Goal: Task Accomplishment & Management: Manage account settings

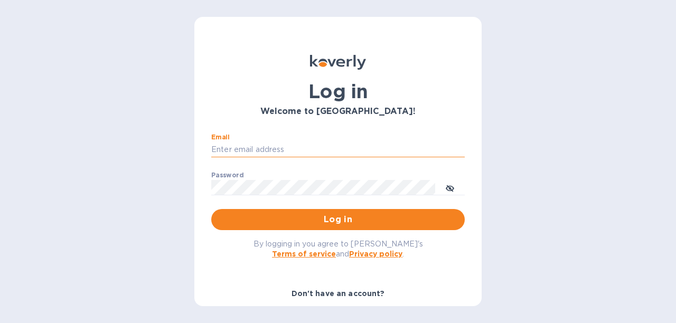
click at [281, 151] on input "Email" at bounding box center [338, 150] width 254 height 16
type input "ACCOUNTING@ESSENTIALCARES.COM"
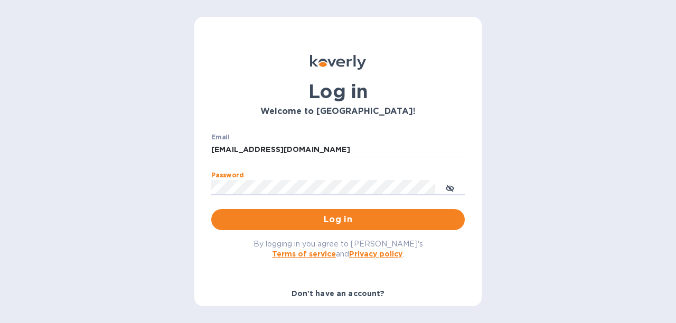
click at [211, 209] on button "Log in" at bounding box center [338, 219] width 254 height 21
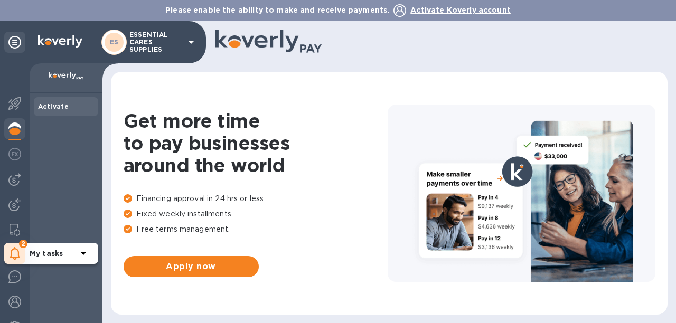
click at [18, 258] on icon at bounding box center [15, 253] width 10 height 13
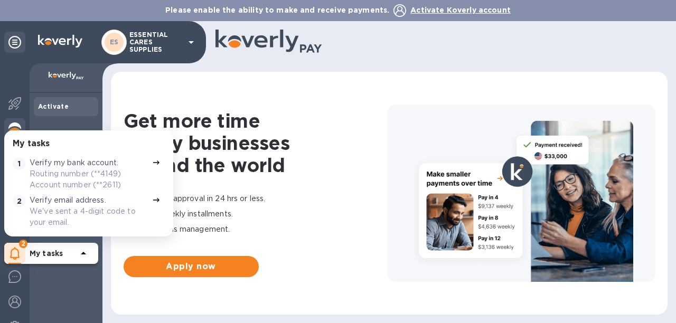
click at [85, 171] on p "Routing number (**4149) Account number (**2611)" at bounding box center [89, 179] width 118 height 22
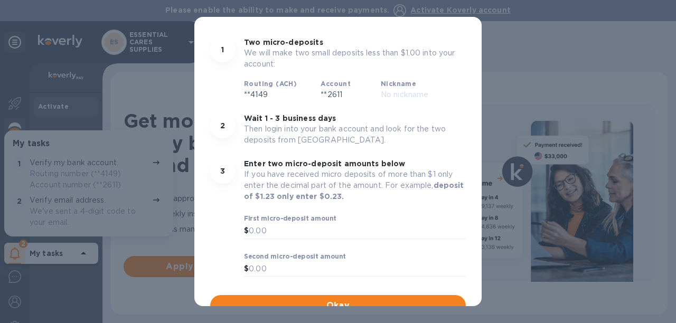
scroll to position [106, 0]
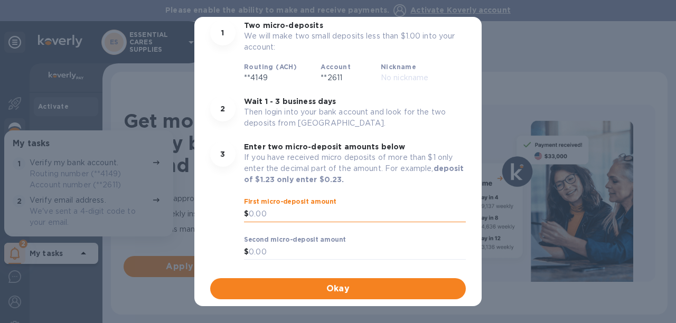
click at [275, 217] on input "text" at bounding box center [357, 214] width 217 height 16
type input "0.99"
click at [280, 253] on input "text" at bounding box center [357, 253] width 217 height 16
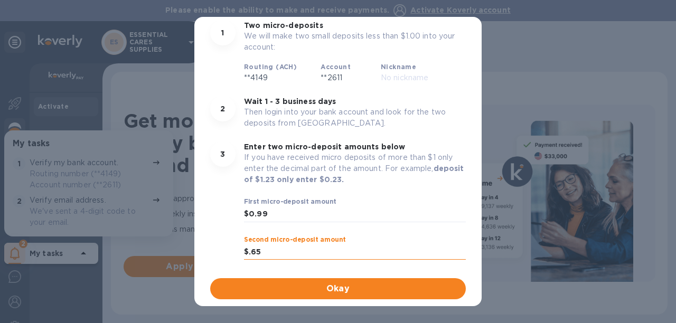
type input "0.65"
click at [313, 289] on span "Okay" at bounding box center [338, 289] width 239 height 13
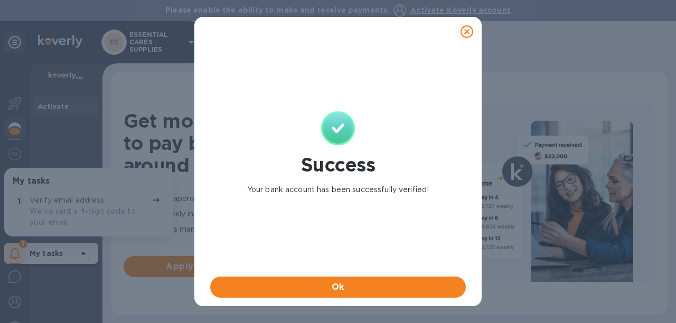
scroll to position [0, 0]
click at [358, 288] on span "Ok" at bounding box center [338, 287] width 239 height 13
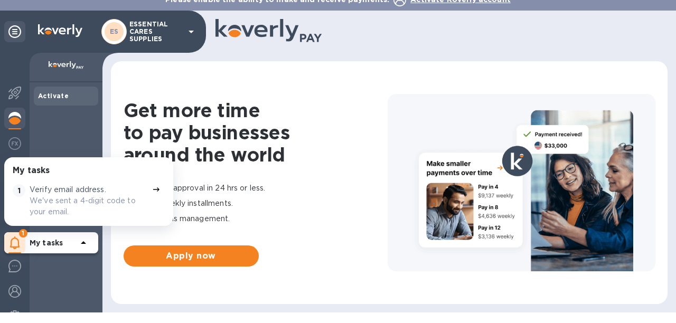
scroll to position [17, 0]
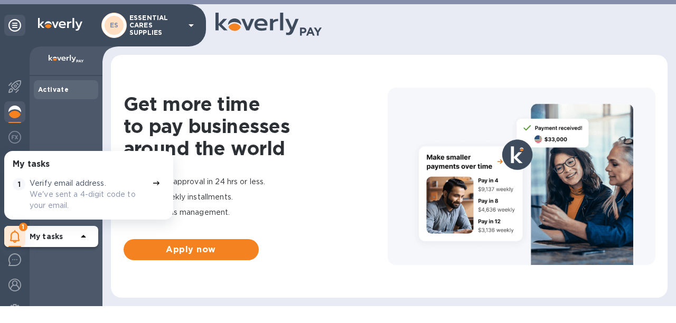
click at [55, 236] on b "My tasks" at bounding box center [46, 236] width 33 height 8
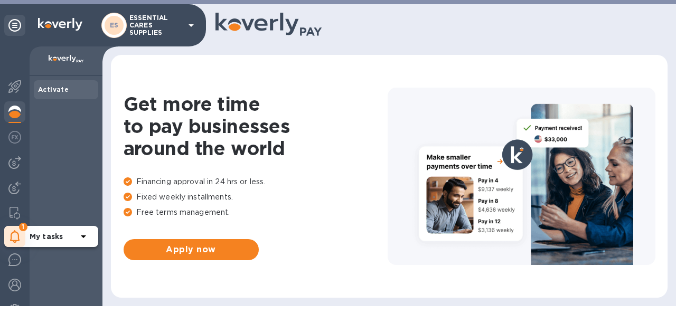
click at [57, 236] on b "My tasks" at bounding box center [46, 236] width 33 height 8
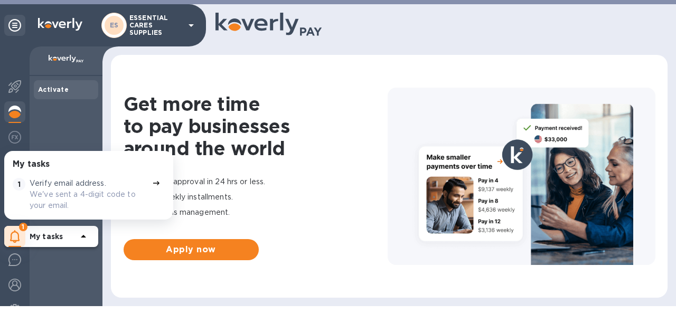
click at [59, 187] on p "Verify email address." at bounding box center [68, 183] width 77 height 11
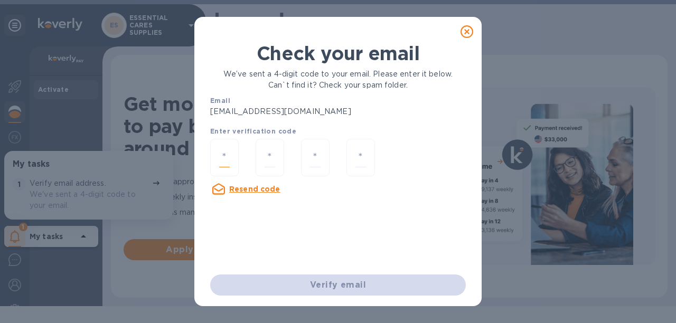
click at [228, 164] on input "number" at bounding box center [224, 158] width 11 height 20
type input "1"
type input "0"
type input "3"
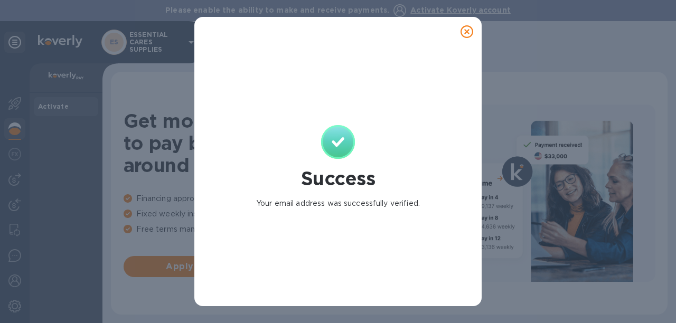
scroll to position [0, 0]
click at [465, 37] on icon at bounding box center [467, 31] width 13 height 13
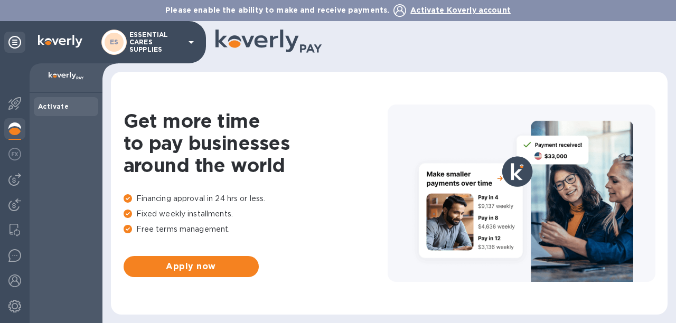
click at [146, 39] on p "ESSENTIAL CARES SUPPLIES" at bounding box center [155, 42] width 53 height 22
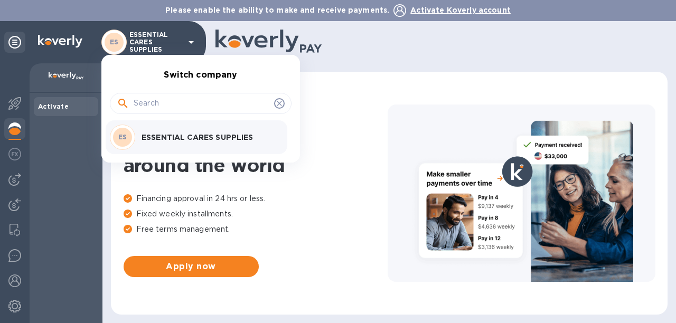
click at [165, 130] on div "ES ESSENTIAL CARES SUPPLIES" at bounding box center [192, 137] width 165 height 25
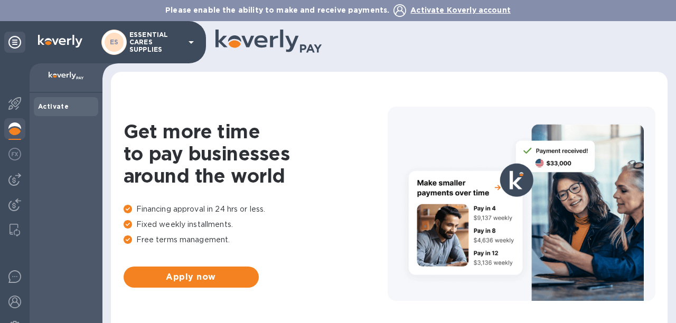
click at [156, 17] on div "Please enable the ability to make and receive payments. Activate Koverly account" at bounding box center [338, 10] width 676 height 21
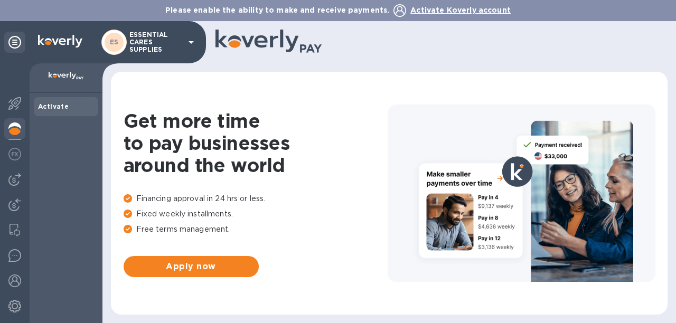
click at [147, 46] on p "ESSENTIAL CARES SUPPLIES" at bounding box center [155, 42] width 53 height 22
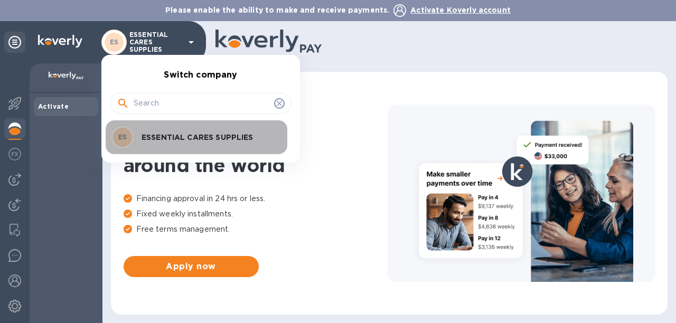
click at [151, 130] on div "ES ESSENTIAL CARES SUPPLIES" at bounding box center [192, 137] width 165 height 25
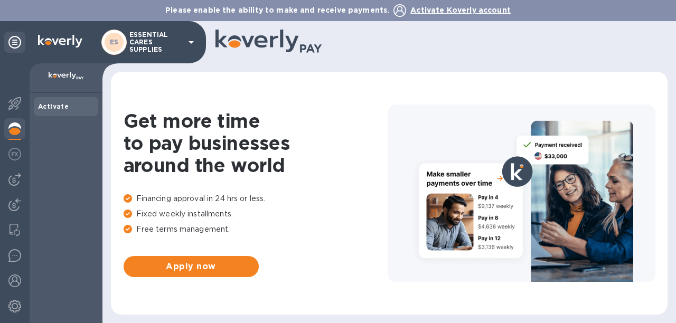
click at [54, 43] on img at bounding box center [60, 41] width 44 height 13
click at [15, 309] on img at bounding box center [14, 306] width 13 height 13
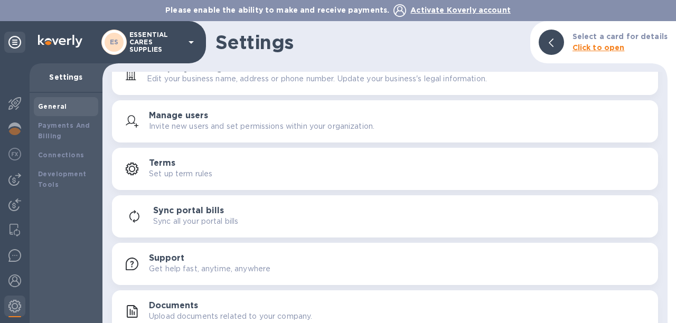
scroll to position [34, 0]
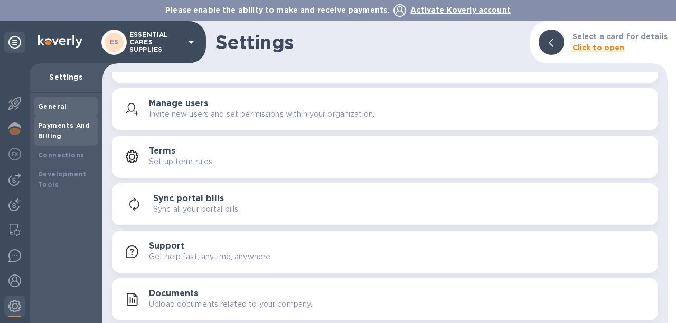
click at [51, 132] on div "Payments And Billing" at bounding box center [66, 130] width 56 height 21
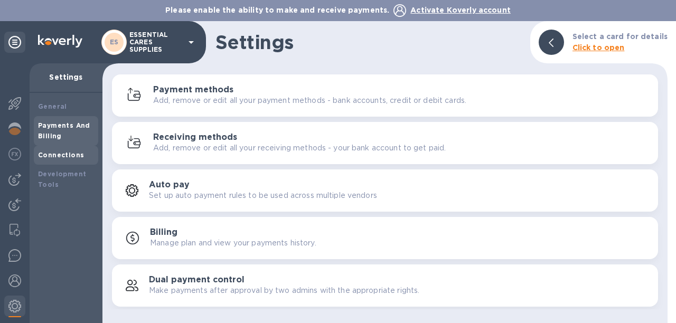
click at [48, 158] on b "Connections" at bounding box center [61, 155] width 46 height 8
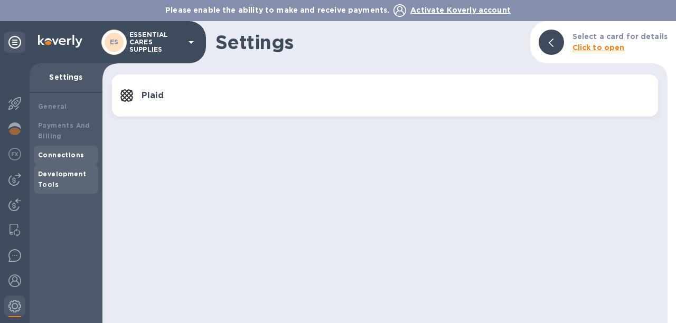
click at [52, 182] on b "Development Tools" at bounding box center [62, 179] width 48 height 18
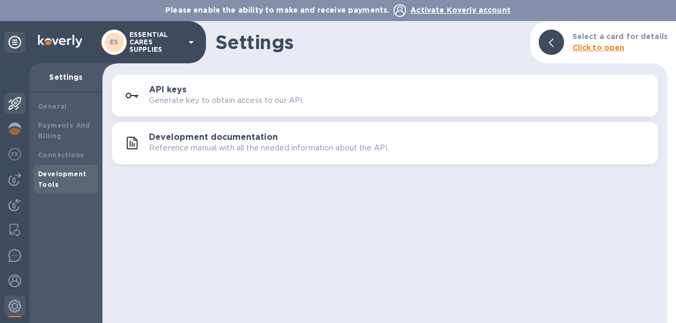
click at [18, 102] on img at bounding box center [14, 103] width 13 height 13
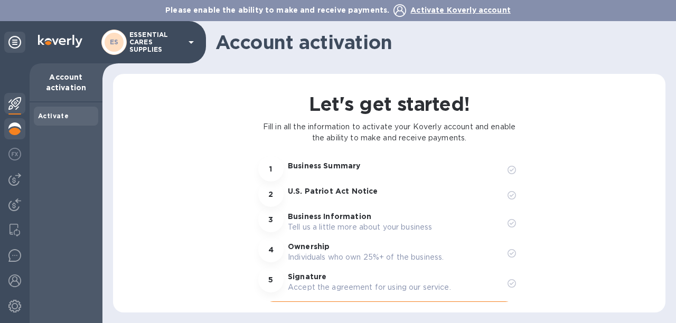
click at [12, 130] on img at bounding box center [14, 129] width 13 height 13
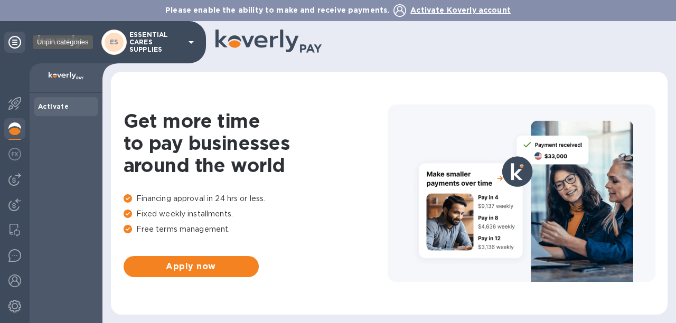
click at [8, 40] on icon at bounding box center [14, 42] width 13 height 13
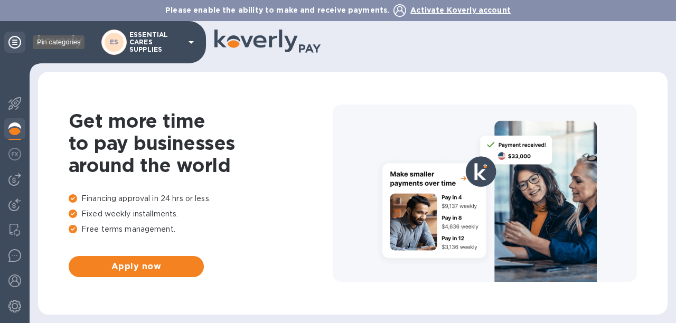
click at [13, 38] on icon at bounding box center [14, 42] width 13 height 13
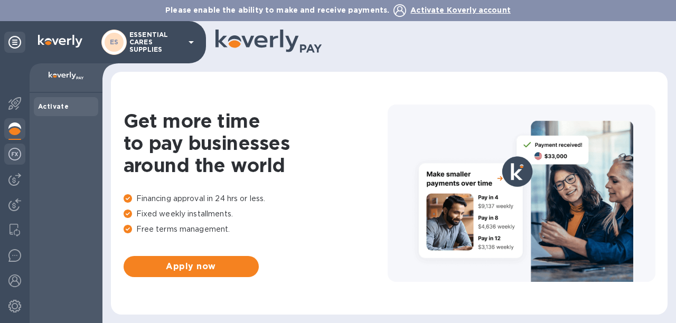
click at [17, 154] on img at bounding box center [14, 154] width 13 height 13
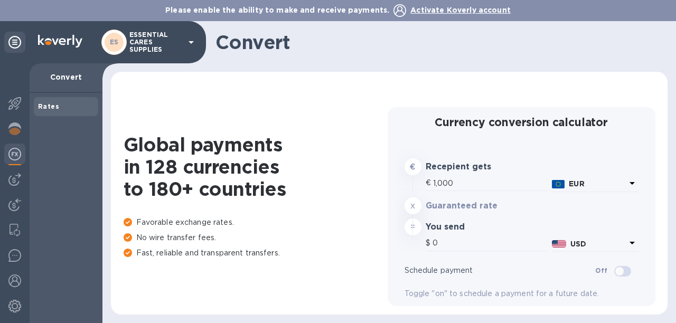
type input "1,177.27"
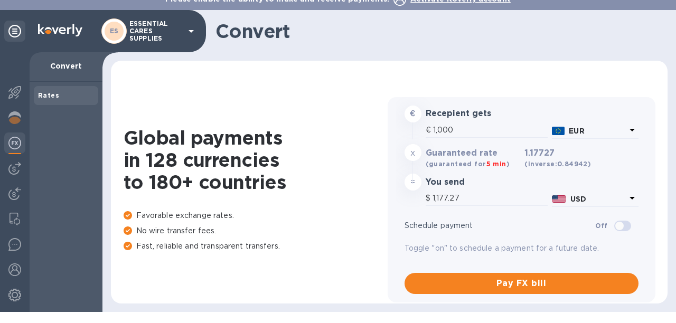
scroll to position [17, 0]
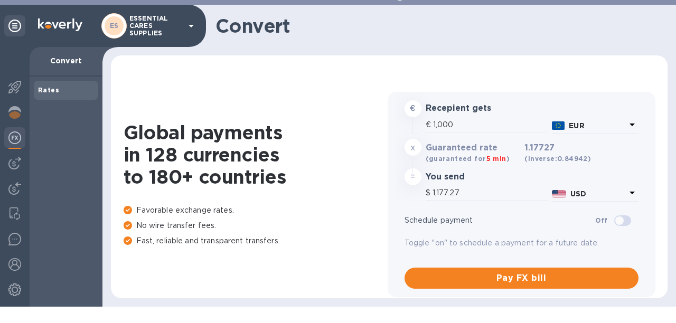
click at [8, 140] on img at bounding box center [14, 138] width 13 height 13
click at [21, 161] on div at bounding box center [14, 163] width 21 height 21
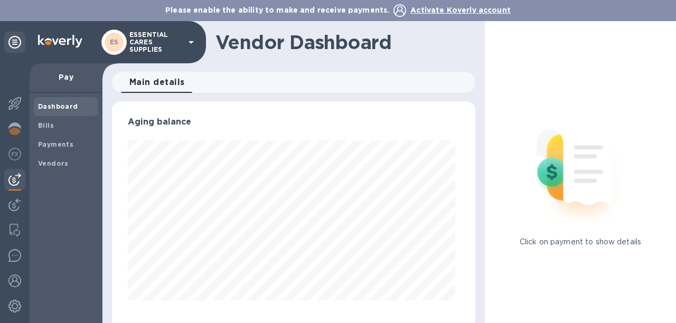
scroll to position [228, 359]
click at [52, 127] on b "Bills" at bounding box center [46, 125] width 16 height 8
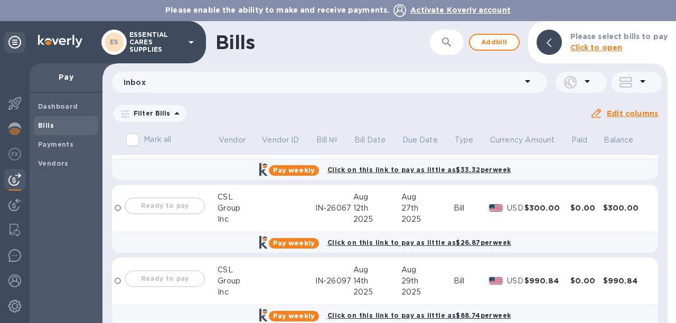
scroll to position [206, 0]
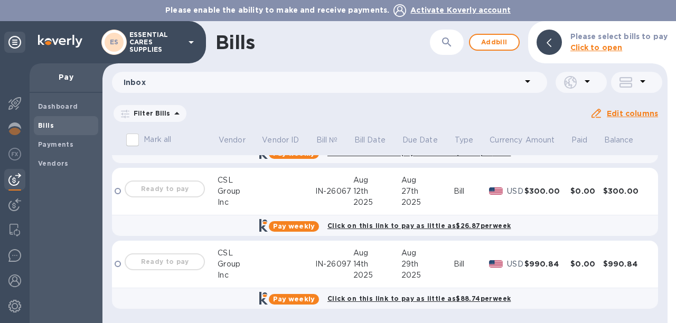
click at [351, 40] on div "Bills" at bounding box center [314, 42] width 199 height 22
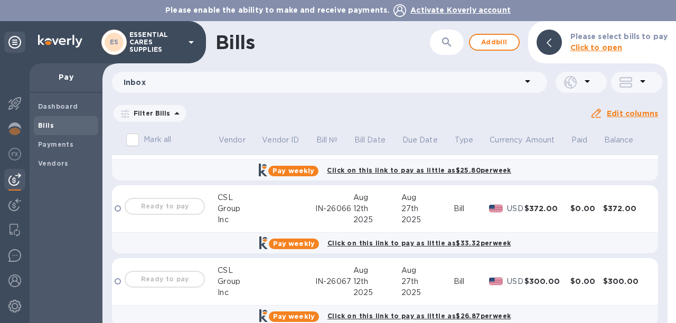
scroll to position [0, 0]
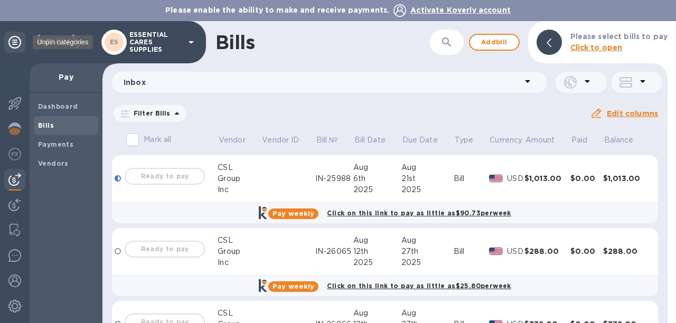
click at [18, 41] on icon at bounding box center [14, 42] width 13 height 13
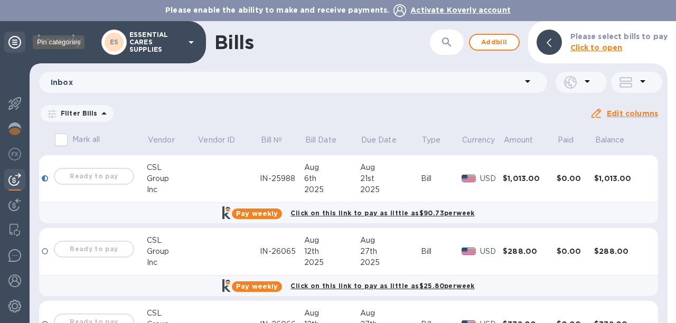
click at [18, 41] on icon at bounding box center [14, 42] width 13 height 13
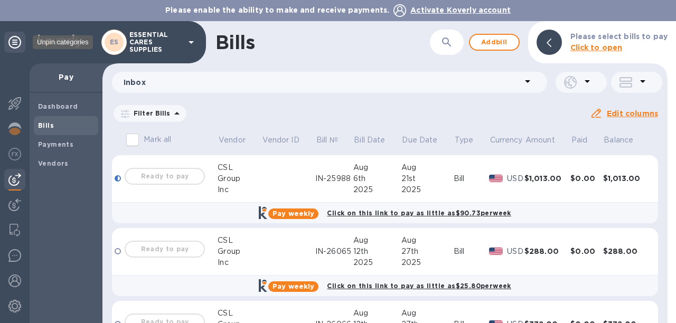
click at [18, 41] on icon at bounding box center [14, 42] width 13 height 13
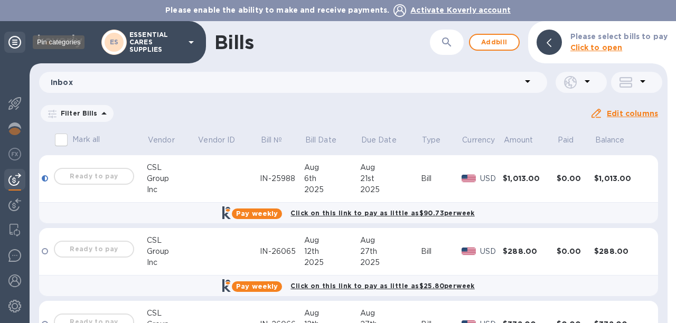
click at [18, 41] on icon at bounding box center [14, 42] width 13 height 13
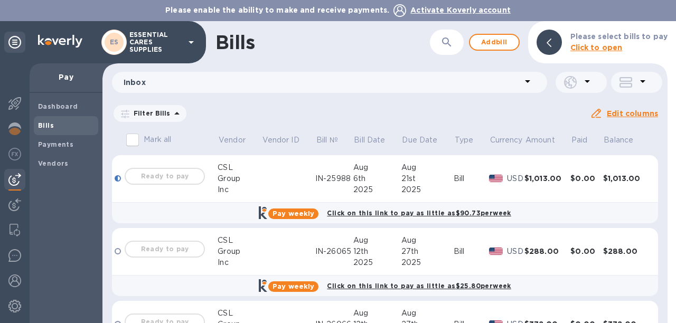
click at [644, 82] on icon at bounding box center [642, 81] width 13 height 13
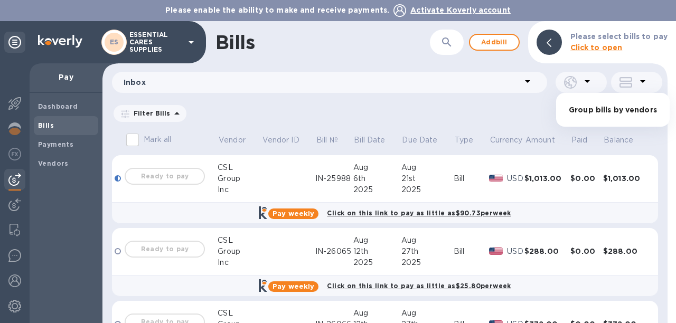
click at [644, 82] on div at bounding box center [338, 161] width 676 height 323
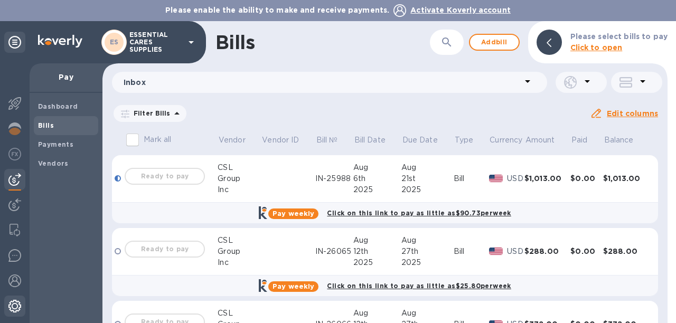
click at [12, 306] on img at bounding box center [14, 306] width 13 height 13
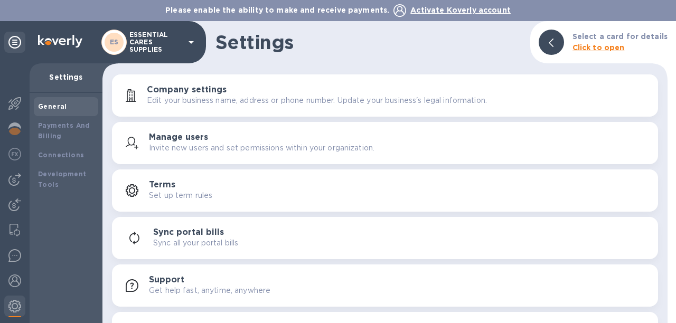
click at [52, 107] on b "General" at bounding box center [52, 106] width 29 height 8
click at [52, 126] on b "Payments And Billing" at bounding box center [64, 130] width 52 height 18
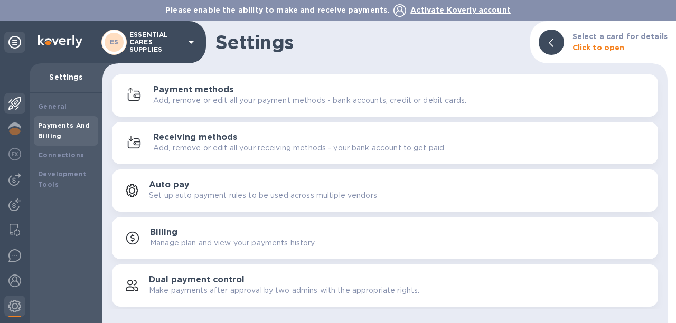
click at [16, 106] on img at bounding box center [14, 103] width 13 height 13
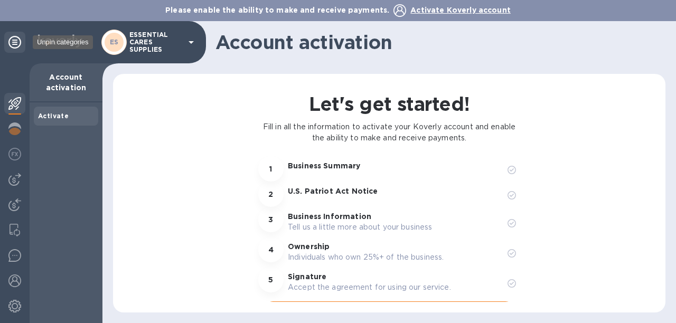
click at [13, 44] on icon at bounding box center [14, 42] width 13 height 13
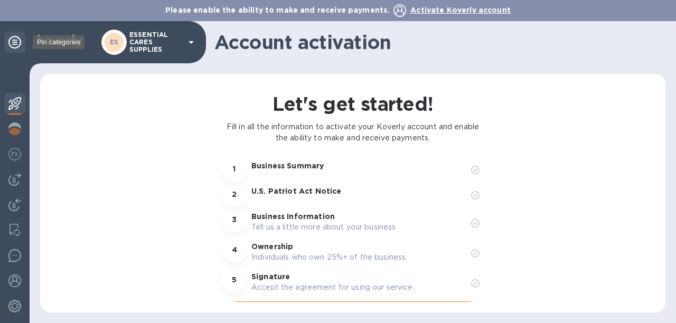
click at [13, 44] on icon at bounding box center [14, 42] width 13 height 13
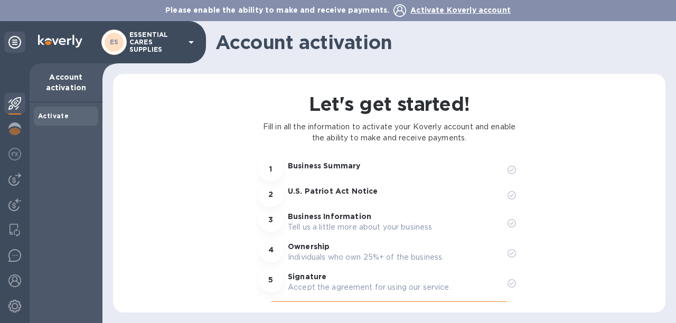
click at [153, 40] on p "ESSENTIAL CARES SUPPLIES" at bounding box center [155, 42] width 53 height 22
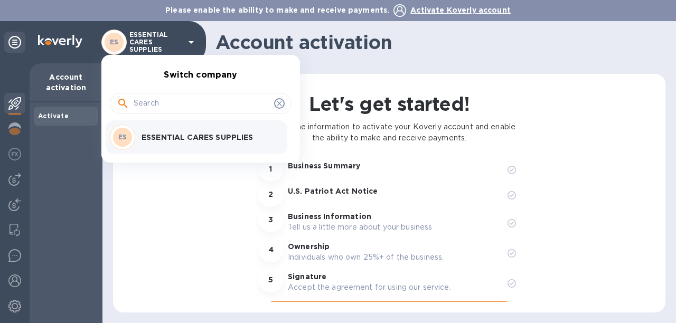
click at [142, 126] on div "ES ESSENTIAL CARES SUPPLIES" at bounding box center [192, 137] width 165 height 25
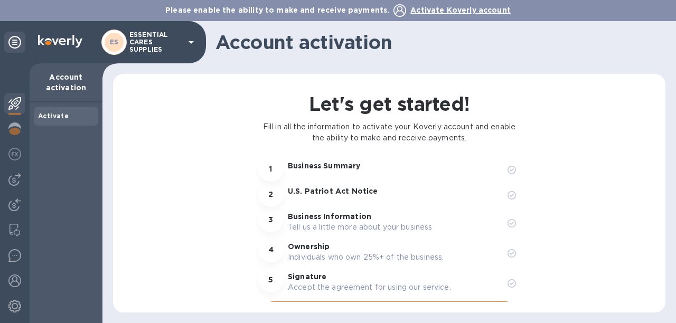
click at [141, 39] on p "ESSENTIAL CARES SUPPLIES" at bounding box center [155, 42] width 53 height 22
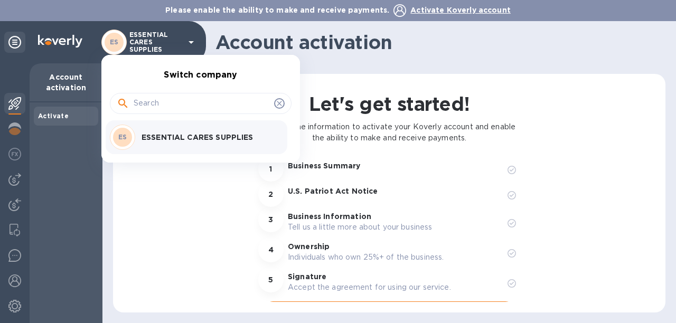
click at [173, 139] on p "ESSENTIAL CARES SUPPLIES" at bounding box center [208, 137] width 133 height 11
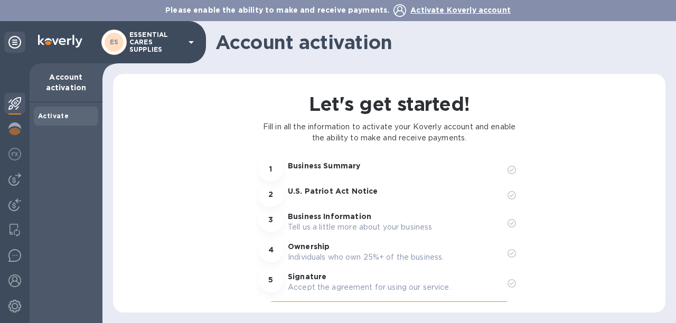
click at [51, 39] on img at bounding box center [60, 41] width 44 height 13
click at [18, 105] on img at bounding box center [14, 103] width 13 height 13
click at [16, 184] on img at bounding box center [14, 179] width 13 height 13
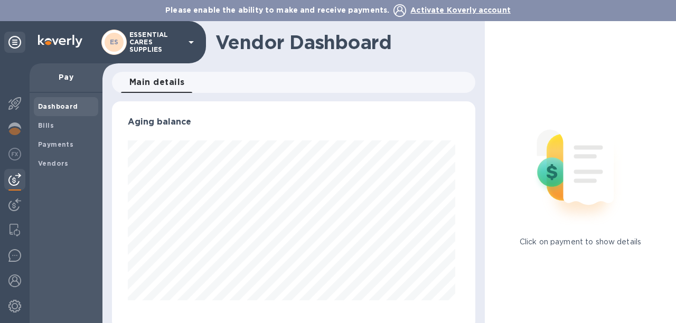
scroll to position [228, 359]
click at [59, 124] on span "Bills" at bounding box center [66, 125] width 56 height 11
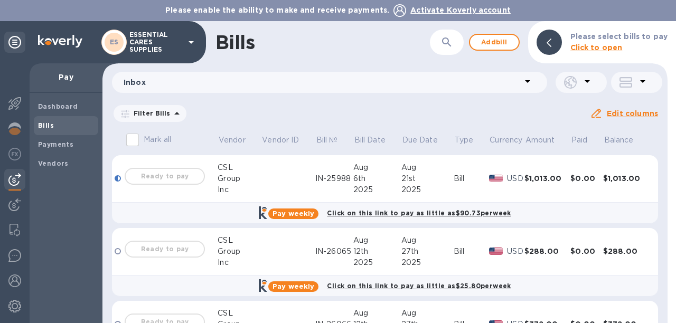
click at [585, 81] on icon at bounding box center [587, 81] width 5 height 3
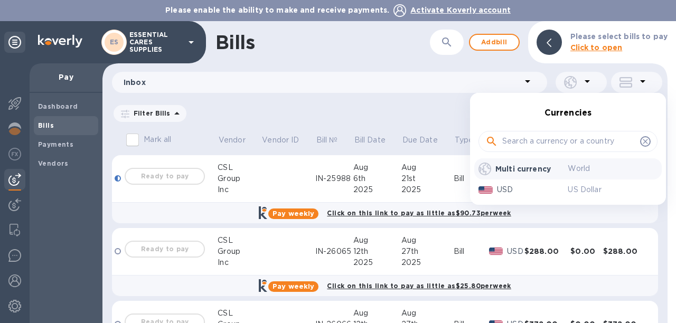
click at [644, 79] on div at bounding box center [338, 161] width 676 height 323
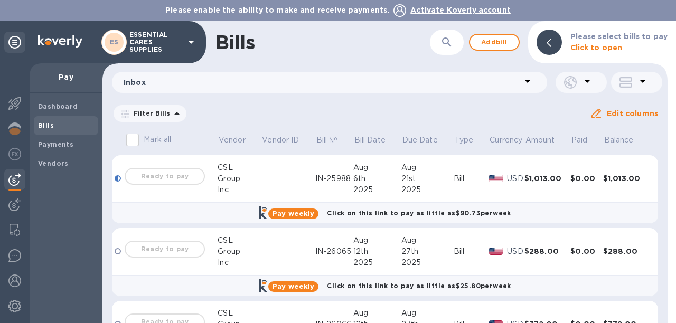
click at [644, 79] on icon at bounding box center [642, 81] width 13 height 13
drag, startPoint x: 672, startPoint y: 0, endPoint x: 14, endPoint y: 41, distance: 659.3
click at [14, 41] on div at bounding box center [338, 161] width 676 height 323
click at [14, 41] on icon at bounding box center [14, 42] width 13 height 13
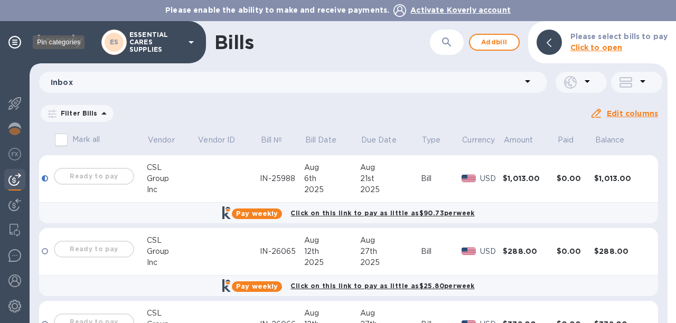
click at [14, 41] on icon at bounding box center [14, 42] width 13 height 13
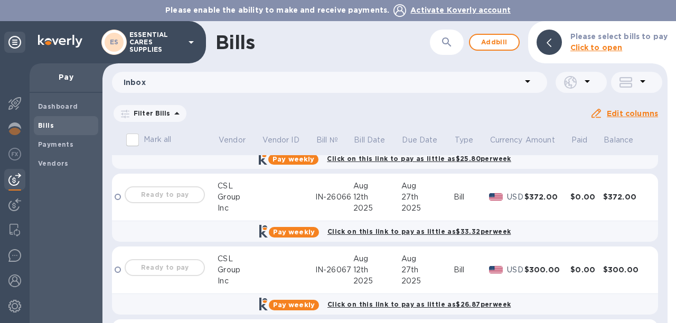
scroll to position [206, 0]
